Goal: Transaction & Acquisition: Purchase product/service

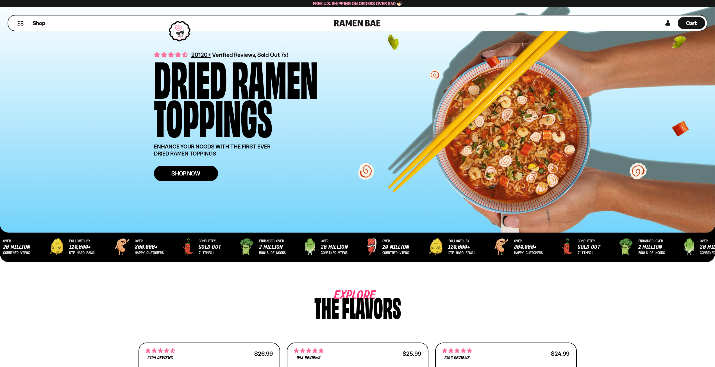
click at [178, 177] on link "Shop Now" at bounding box center [186, 172] width 64 height 15
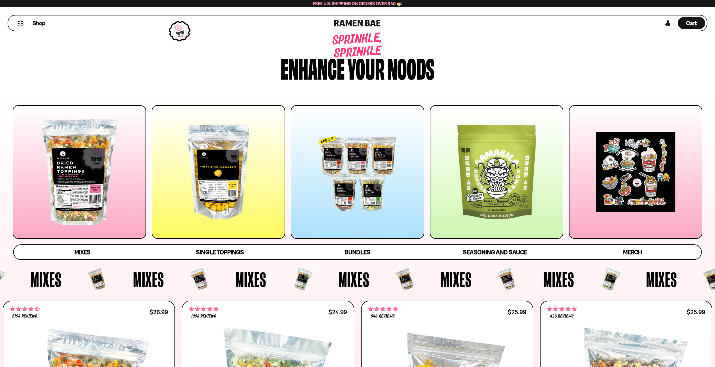
click at [88, 186] on div at bounding box center [79, 171] width 133 height 133
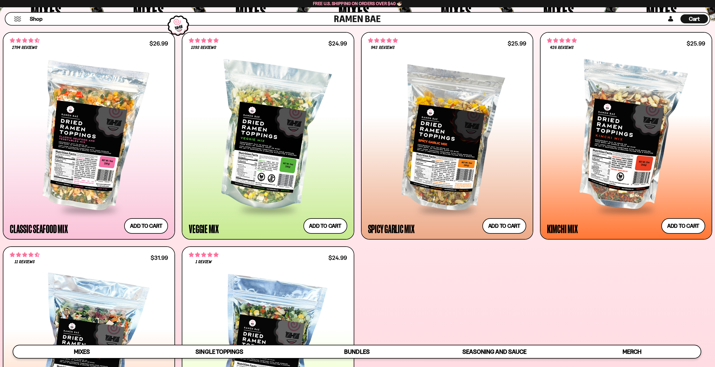
scroll to position [267, 0]
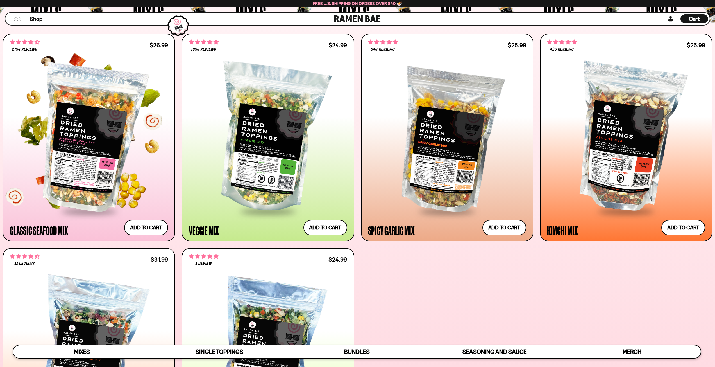
click at [90, 173] on div at bounding box center [89, 138] width 158 height 144
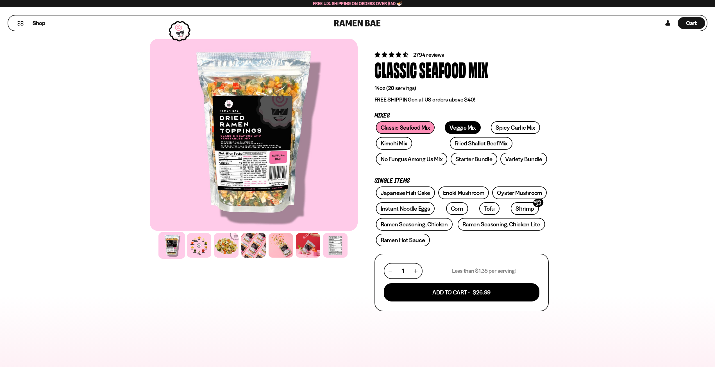
click at [459, 126] on link "Veggie Mix" at bounding box center [463, 127] width 36 height 13
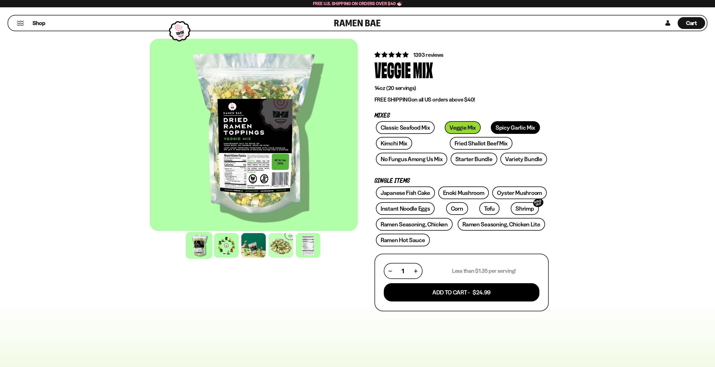
click at [499, 126] on link "Spicy Garlic Mix" at bounding box center [515, 127] width 49 height 13
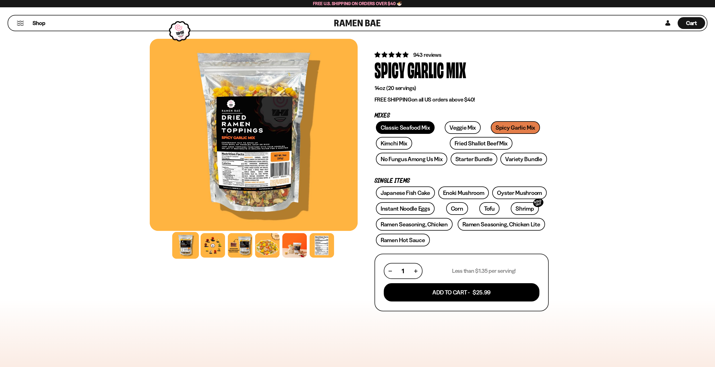
click at [413, 130] on link "Classic Seafood Mix" at bounding box center [405, 127] width 59 height 13
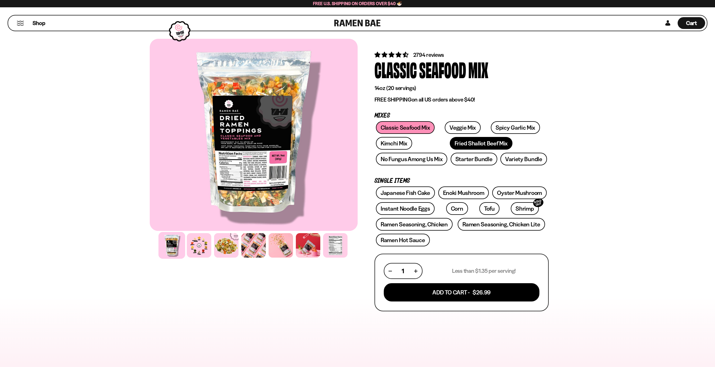
click at [450, 145] on link "Fried Shallot Beef Mix" at bounding box center [481, 143] width 63 height 13
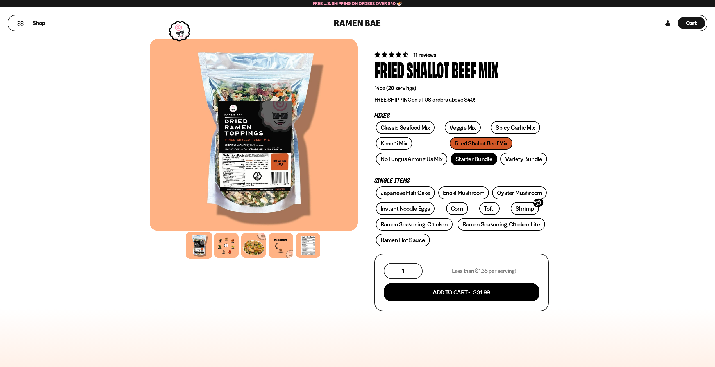
click at [485, 161] on link "Starter Bundle" at bounding box center [474, 159] width 47 height 13
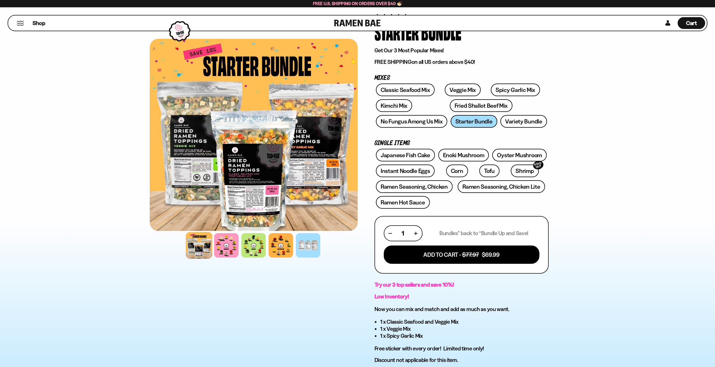
scroll to position [28, 0]
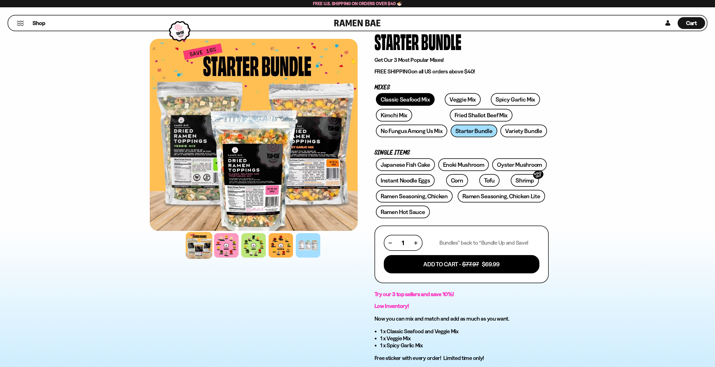
click at [407, 101] on link "Classic Seafood Mix" at bounding box center [405, 99] width 59 height 13
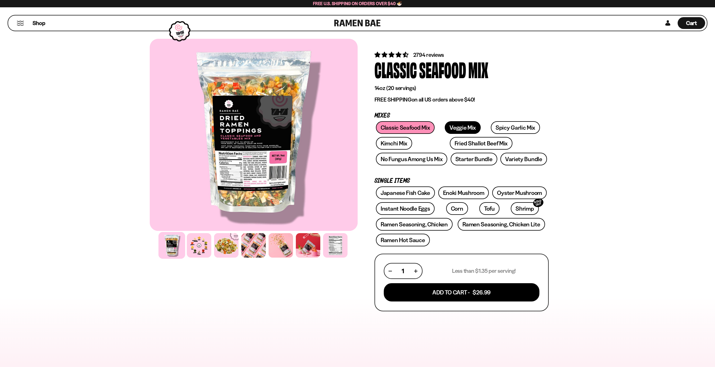
click at [460, 128] on link "Veggie Mix" at bounding box center [463, 127] width 36 height 13
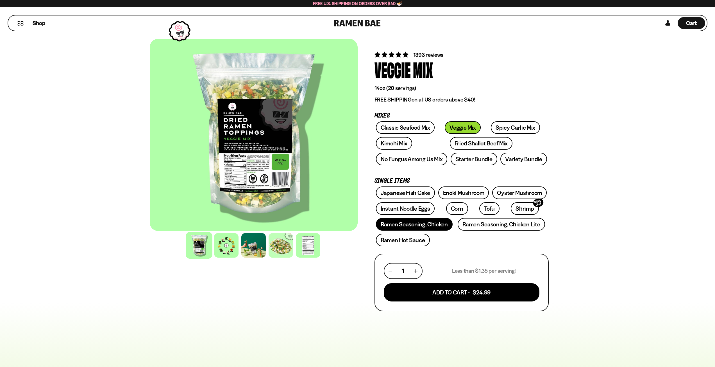
click at [440, 228] on link "Ramen Seasoning, Chicken" at bounding box center [414, 224] width 77 height 13
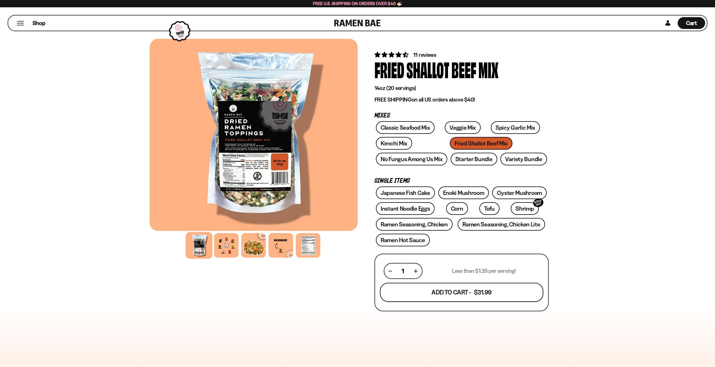
click at [458, 296] on button "Add To Cart - $31.99" at bounding box center [461, 292] width 163 height 19
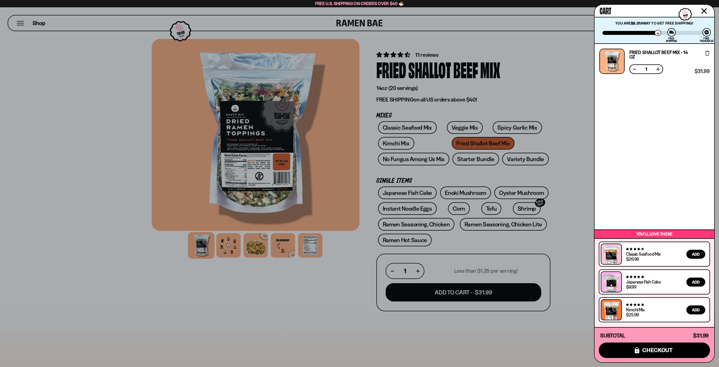
click at [464, 334] on div at bounding box center [359, 183] width 719 height 367
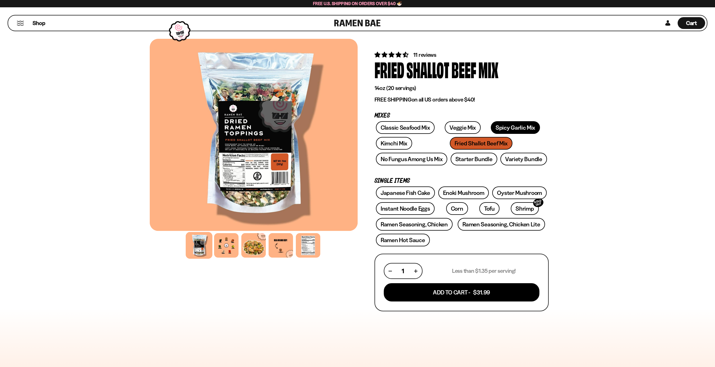
click at [497, 124] on link "Spicy Garlic Mix" at bounding box center [515, 127] width 49 height 13
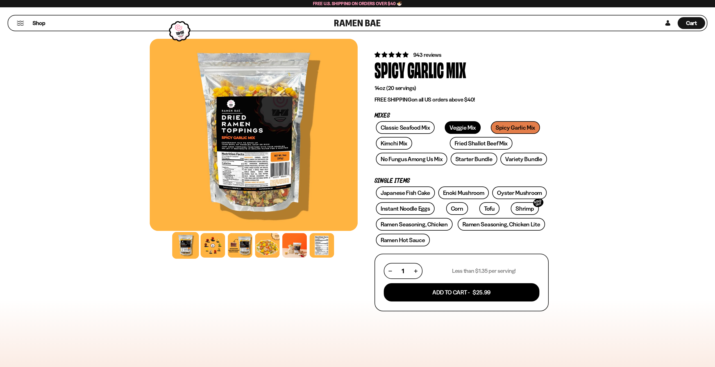
click at [462, 127] on link "Veggie Mix" at bounding box center [463, 127] width 36 height 13
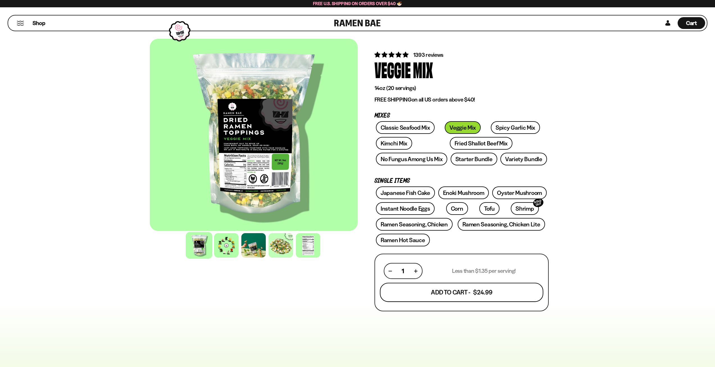
click at [442, 297] on button "Add To Cart - $24.99" at bounding box center [461, 292] width 163 height 19
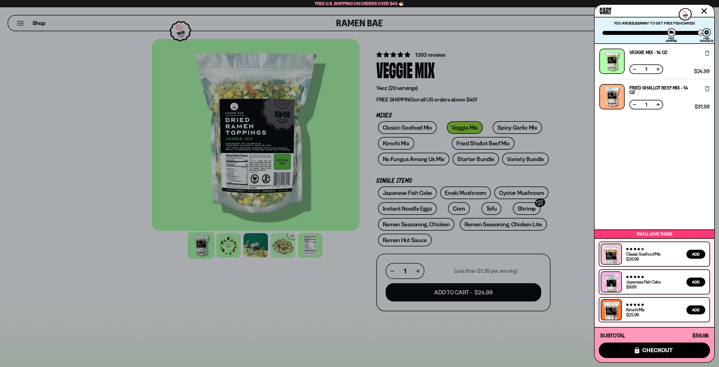
click at [455, 335] on div at bounding box center [359, 183] width 719 height 367
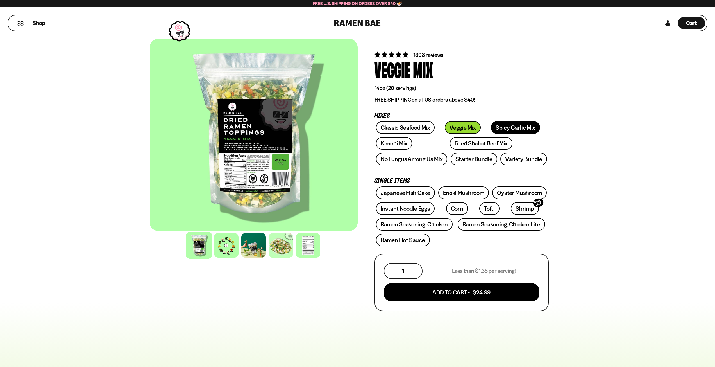
click at [503, 128] on link "Spicy Garlic Mix" at bounding box center [515, 127] width 49 height 13
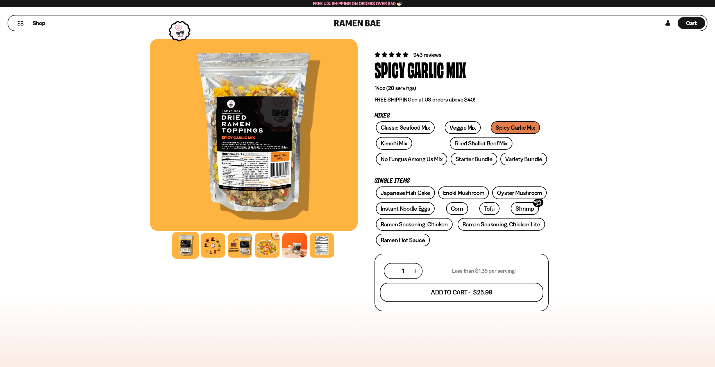
click at [447, 288] on button "Add To Cart - $25.99" at bounding box center [461, 292] width 163 height 19
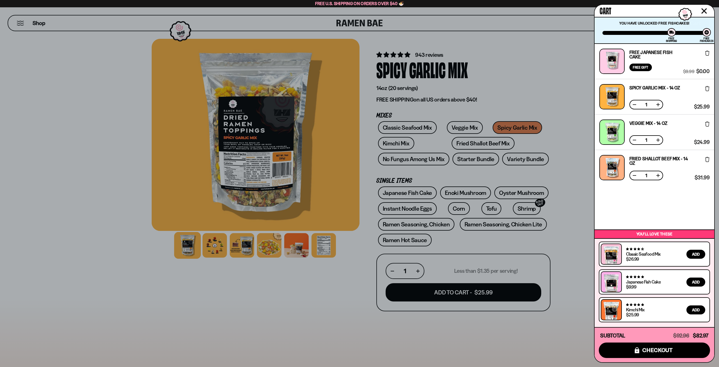
click at [529, 336] on div at bounding box center [359, 183] width 719 height 367
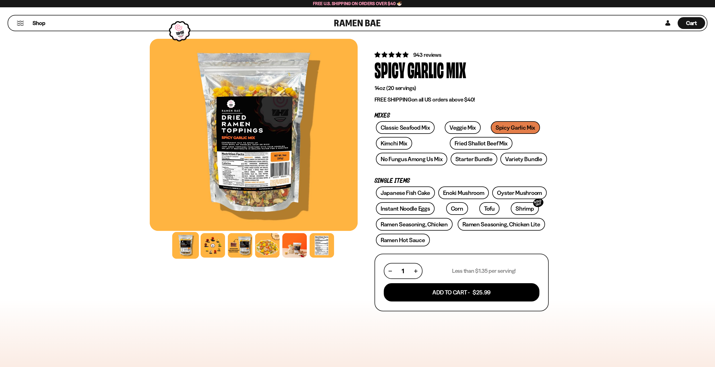
click at [472, 129] on div "Classic Seafood Mix Veggie Mix Spicy Garlic Mix Kimchi Mix Fried Shallot Beef M…" at bounding box center [461, 144] width 174 height 47
click at [468, 128] on link "Veggie Mix" at bounding box center [463, 127] width 36 height 13
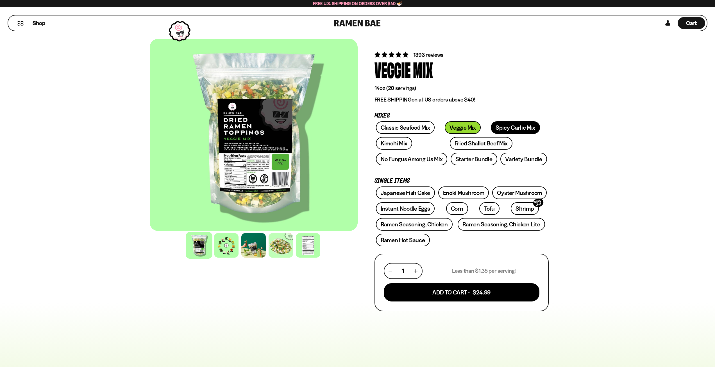
click at [509, 126] on link "Spicy Garlic Mix" at bounding box center [515, 127] width 49 height 13
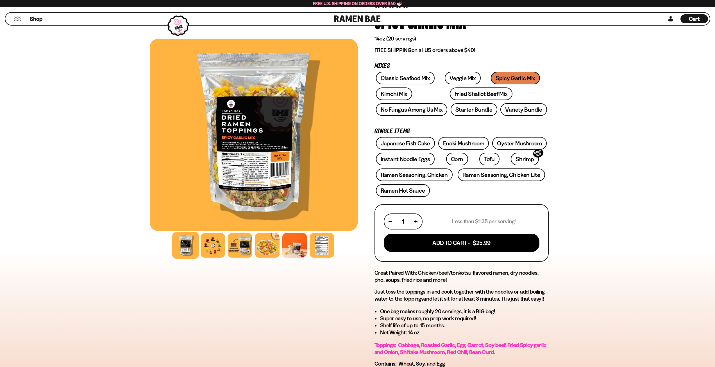
scroll to position [28, 0]
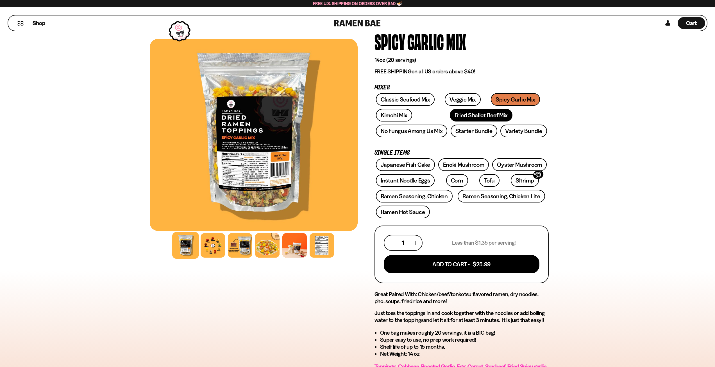
click at [450, 110] on link "Fried Shallot Beef Mix" at bounding box center [481, 115] width 63 height 13
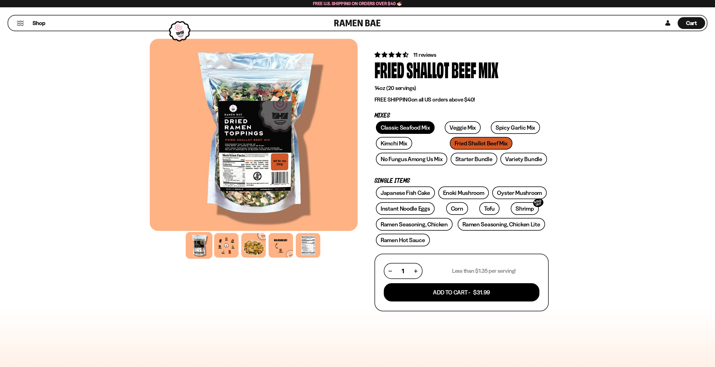
click at [403, 126] on link "Classic Seafood Mix" at bounding box center [405, 127] width 59 height 13
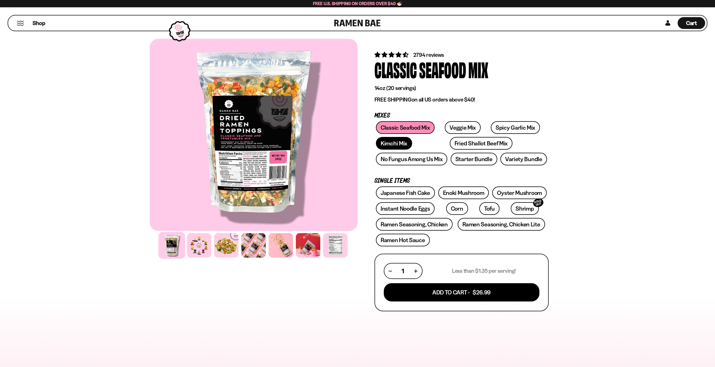
click at [401, 140] on link "Kimchi Mix" at bounding box center [394, 143] width 36 height 13
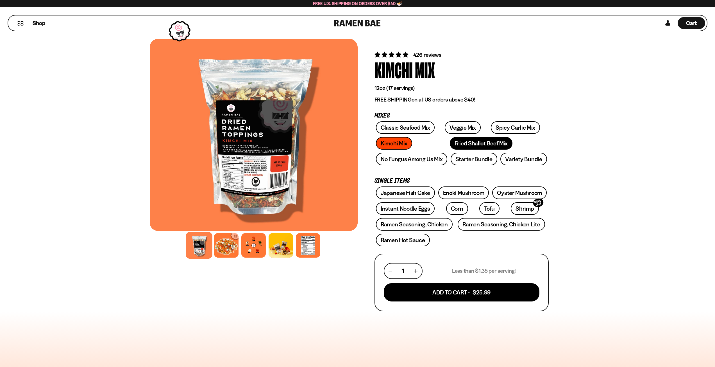
click at [464, 142] on link "Fried Shallot Beef Mix" at bounding box center [481, 143] width 63 height 13
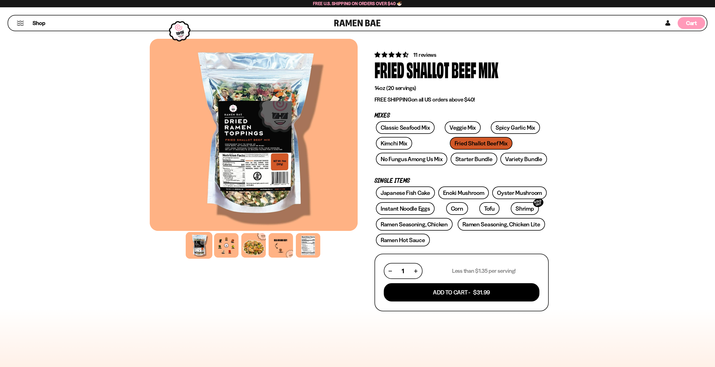
click at [698, 23] on div "Cart D0381C2F-513E-4F90-8A41-6F0A75DCBAAA" at bounding box center [691, 23] width 28 height 12
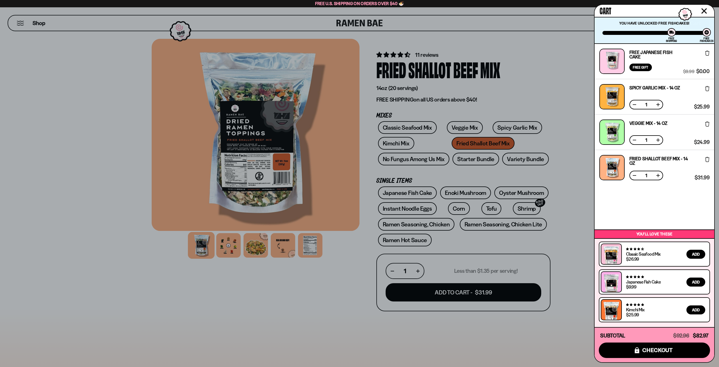
click at [708, 51] on icon at bounding box center [707, 53] width 4 height 5
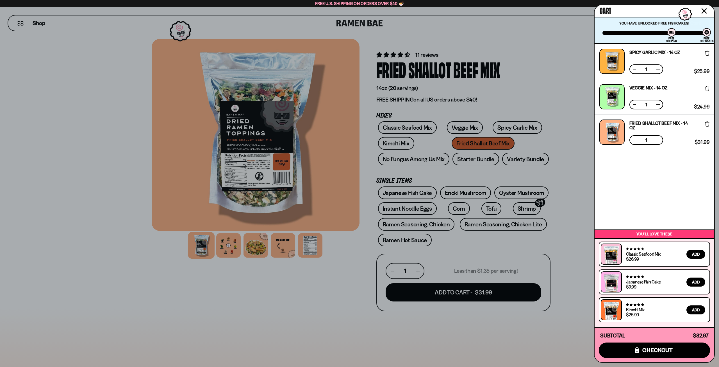
click at [708, 51] on icon at bounding box center [707, 53] width 4 height 5
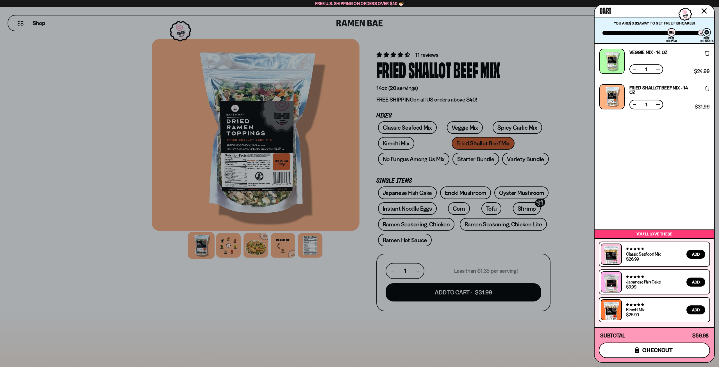
click at [676, 353] on button "icons8-lock checkout" at bounding box center [654, 349] width 111 height 15
